Goal: Information Seeking & Learning: Learn about a topic

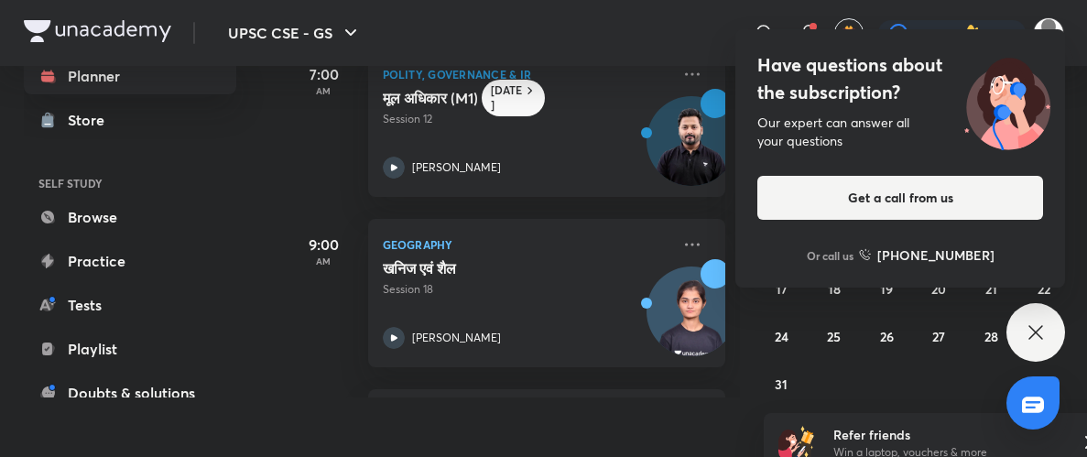
scroll to position [73, 0]
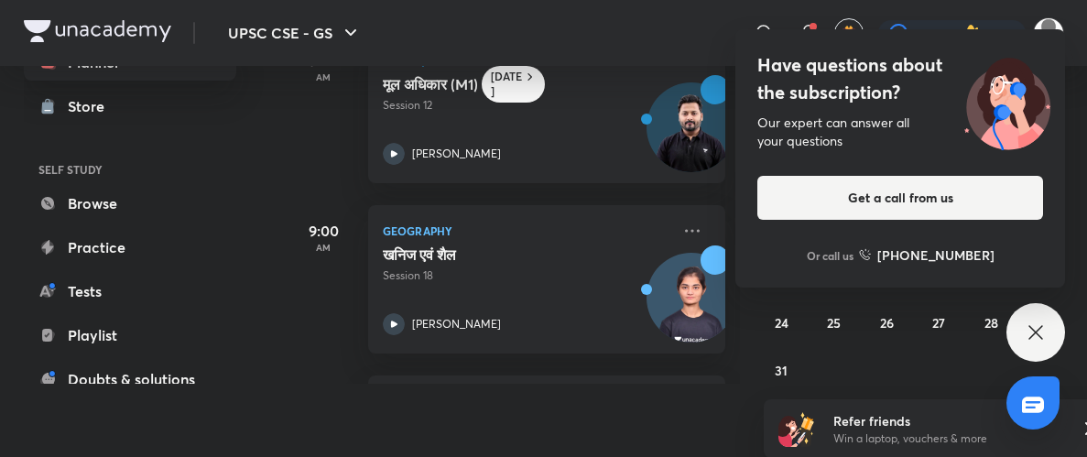
click at [1037, 340] on icon at bounding box center [1036, 332] width 22 height 22
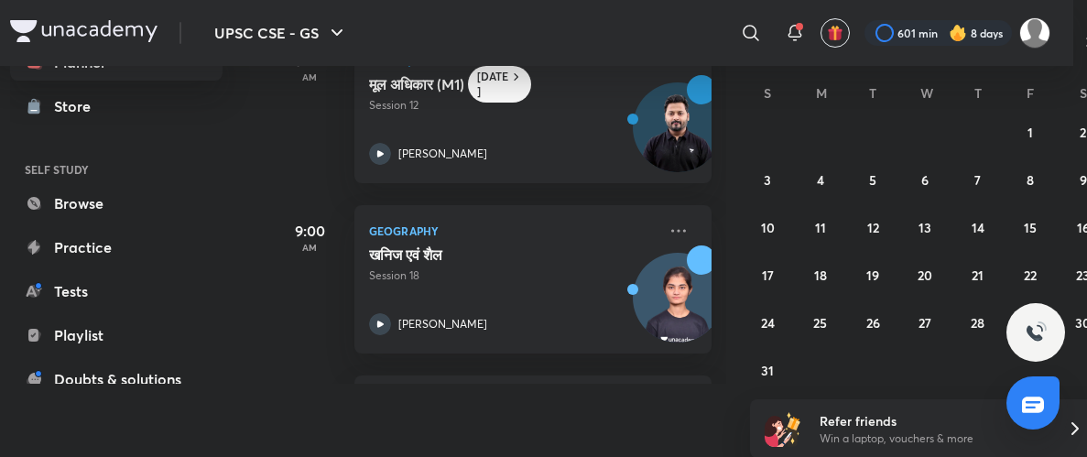
scroll to position [73, 27]
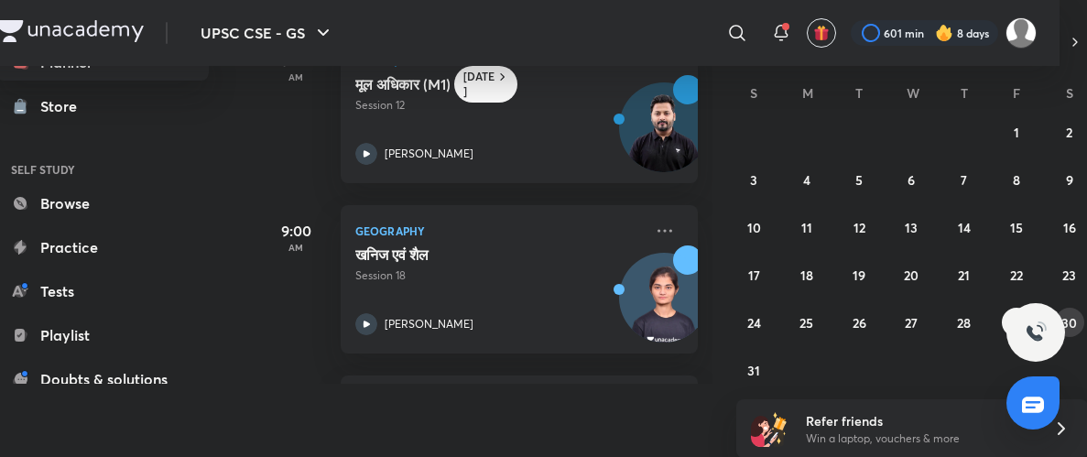
click at [1064, 315] on abbr "30" at bounding box center [1069, 322] width 16 height 17
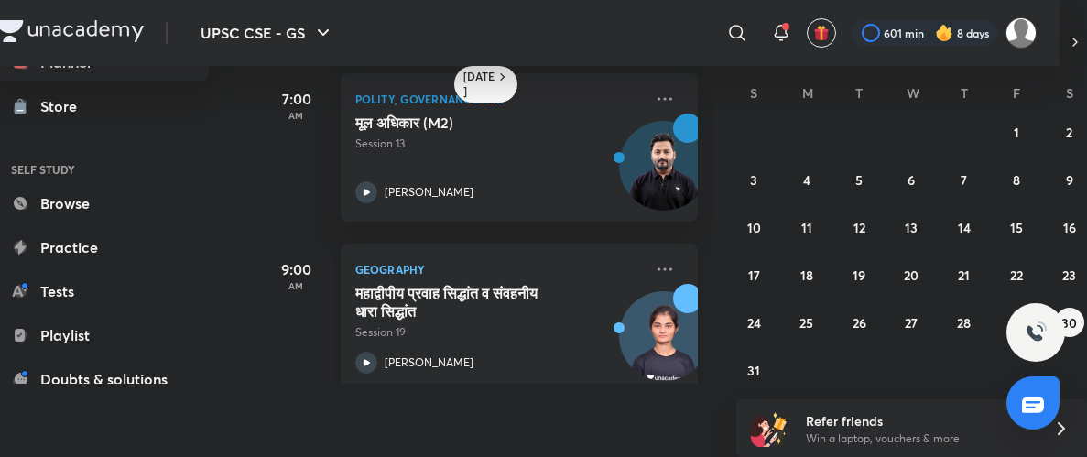
click at [364, 361] on icon at bounding box center [366, 362] width 6 height 6
